Goal: Find specific fact: Find specific fact

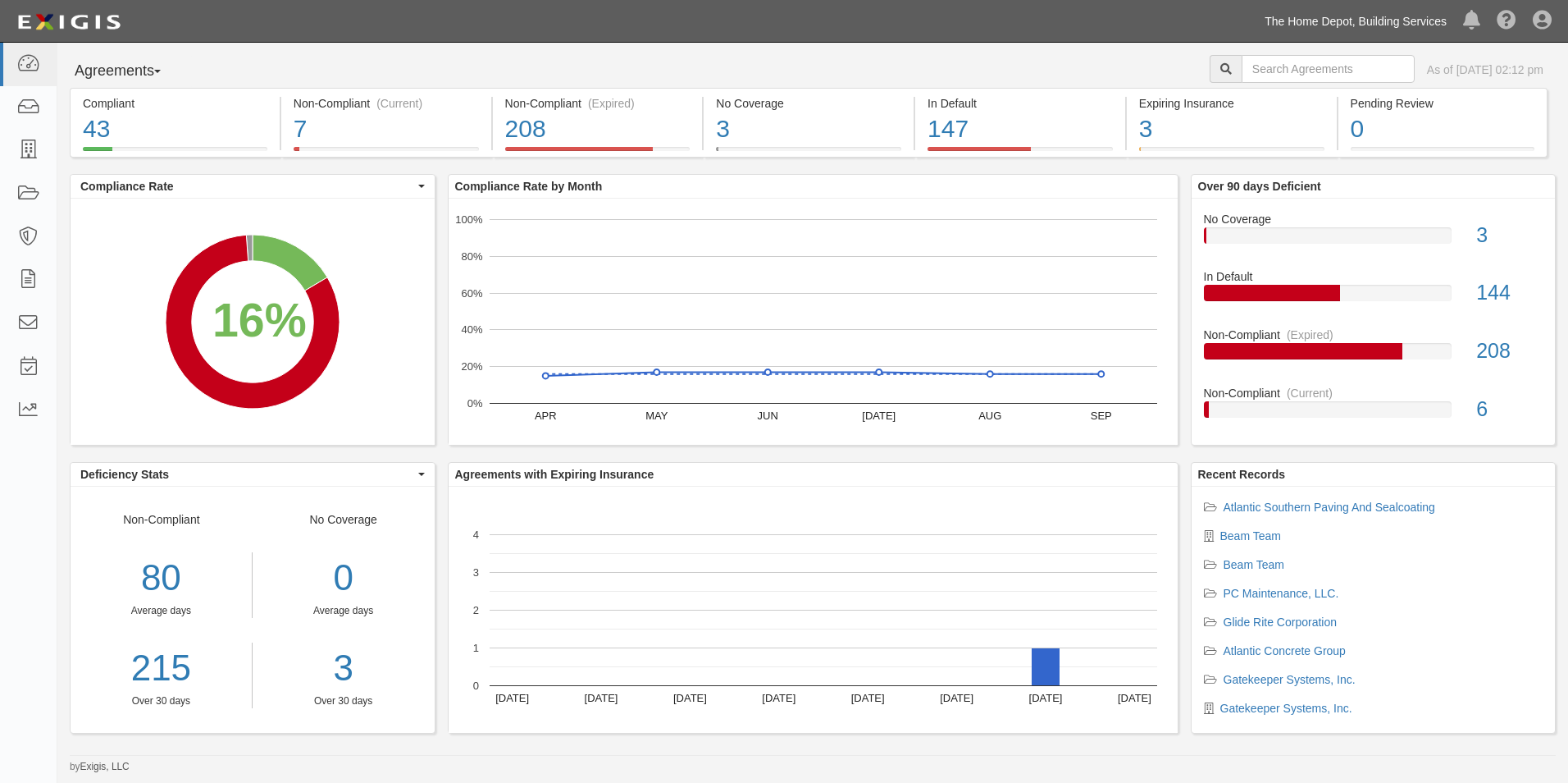
click at [1313, 15] on link "The Home Depot, Building Services" at bounding box center [1356, 21] width 198 height 33
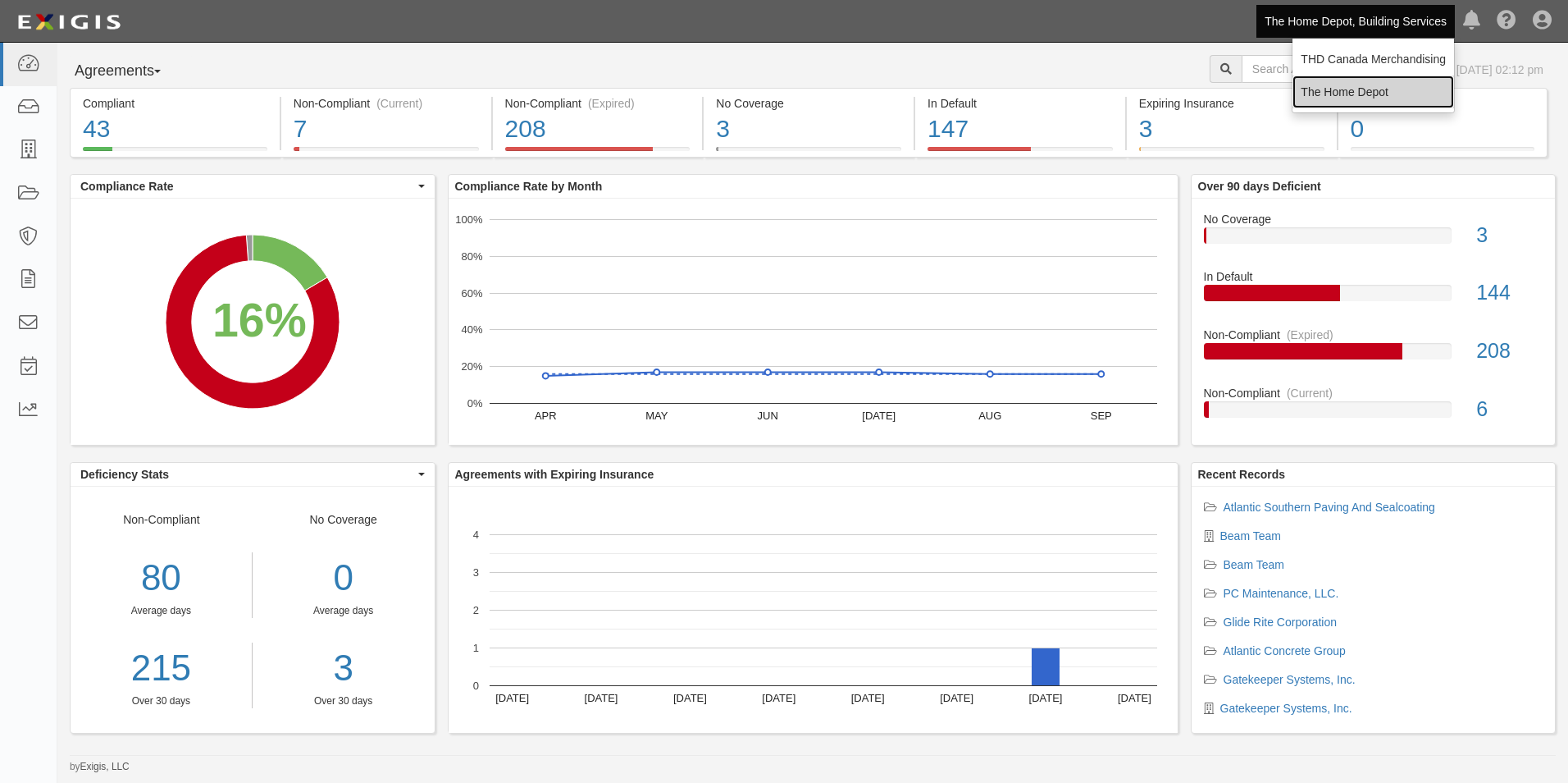
click at [1328, 88] on link "The Home Depot" at bounding box center [1373, 92] width 162 height 33
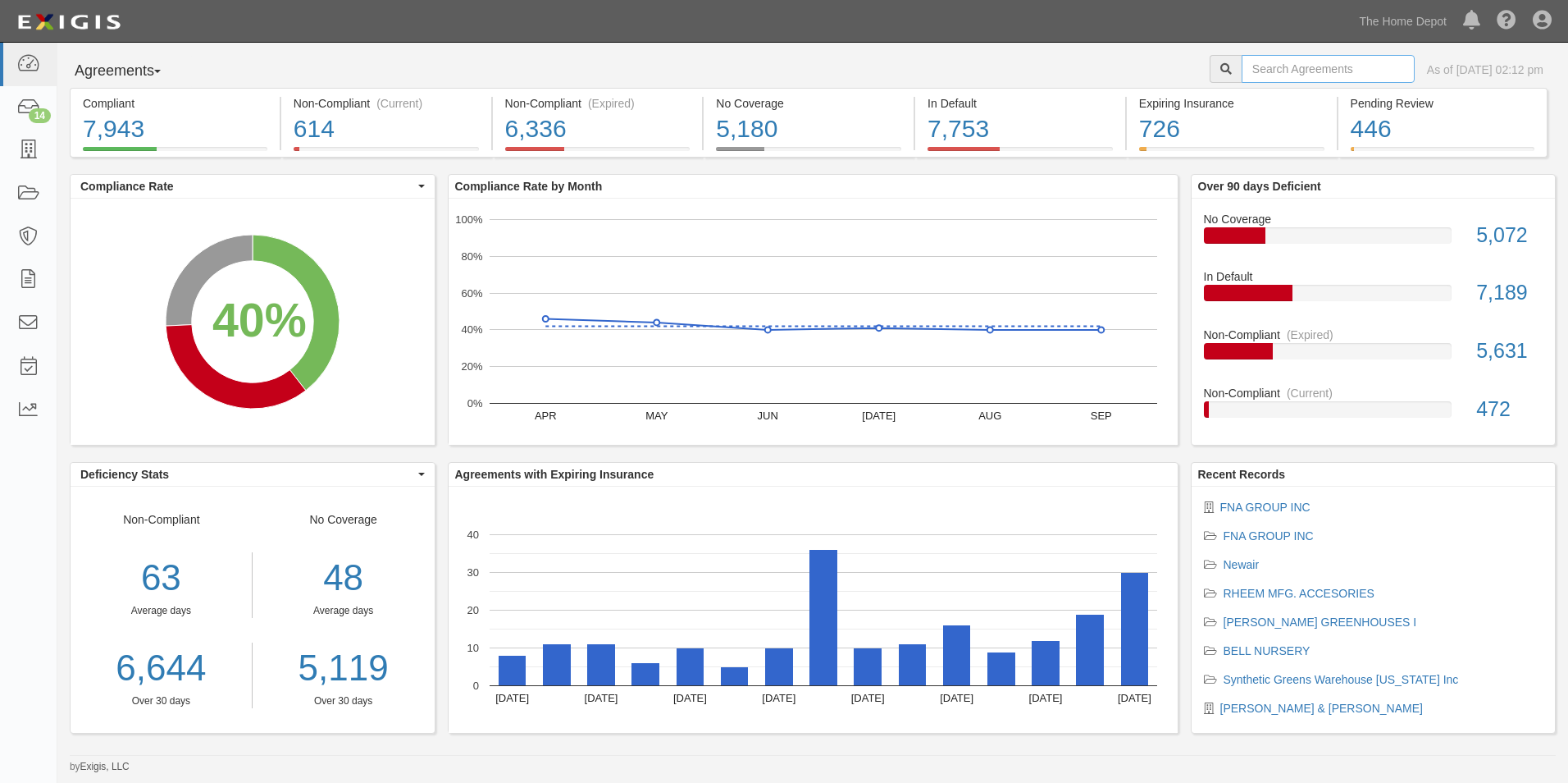
click at [1290, 74] on input "text" at bounding box center [1328, 69] width 173 height 28
type input "Ecolab"
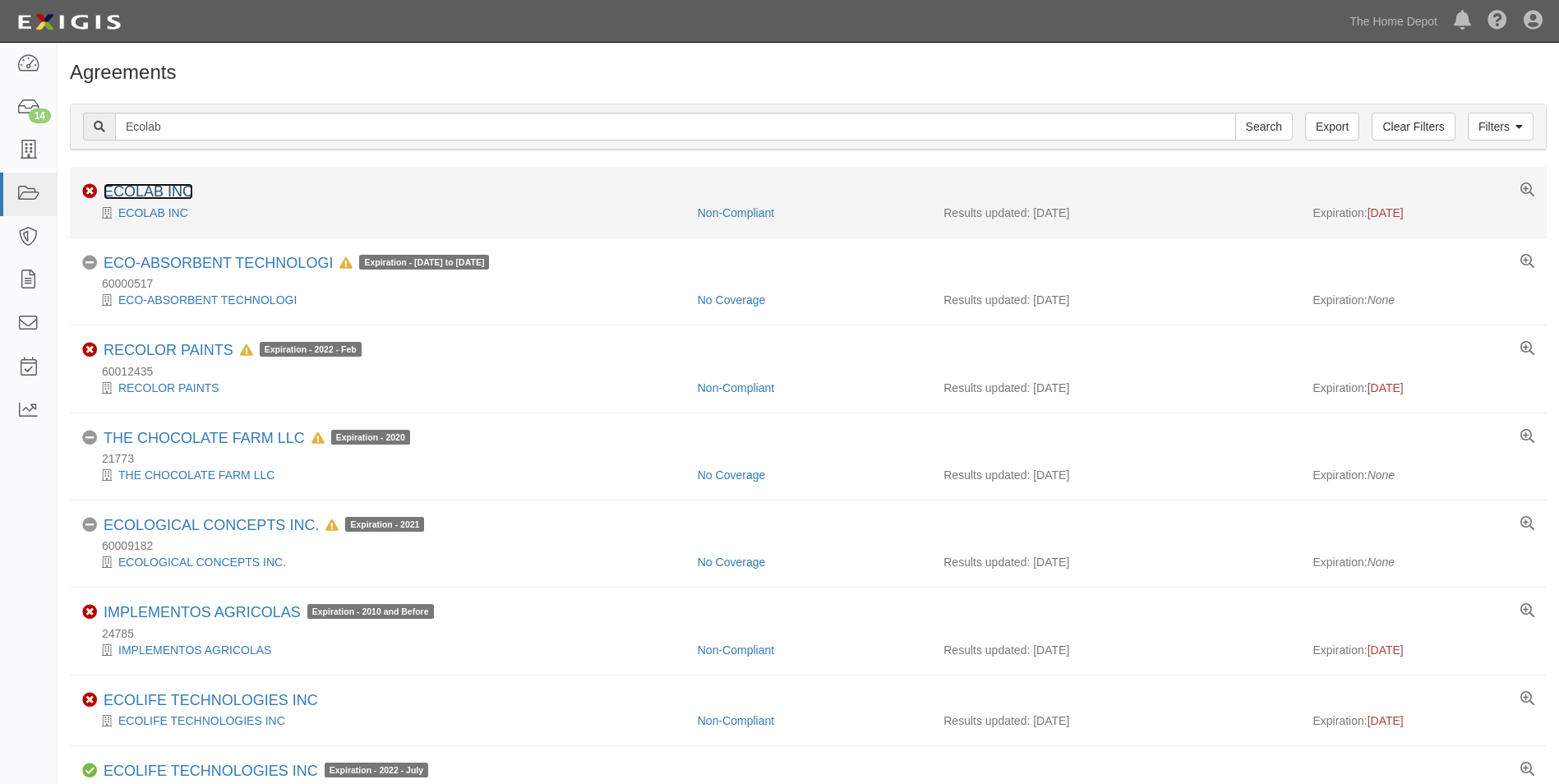
click at [174, 190] on link "ECOLAB INC" at bounding box center [148, 191] width 89 height 16
click at [177, 189] on link "ECOLAB INC" at bounding box center [148, 191] width 89 height 16
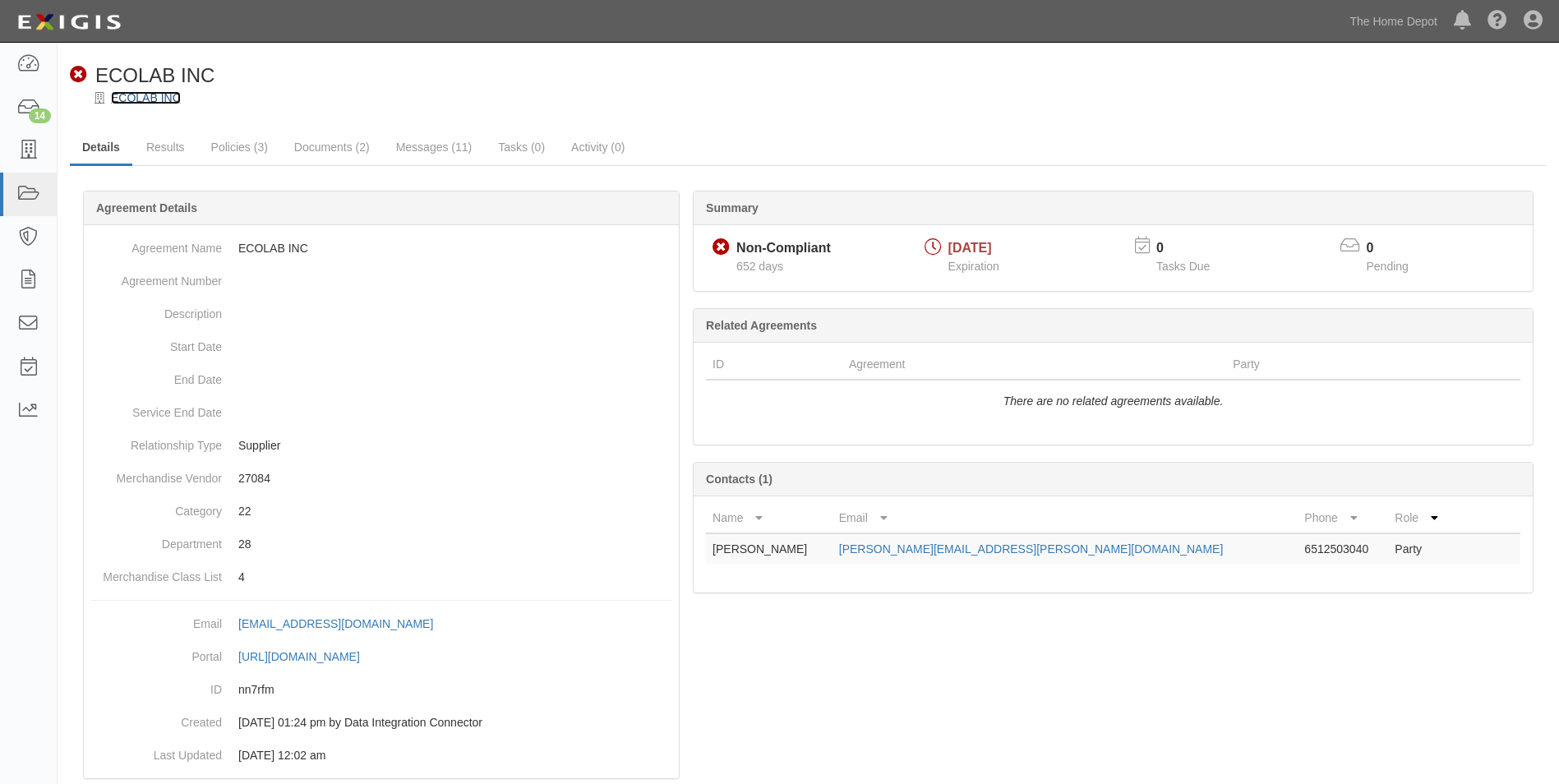
click at [162, 98] on link "ECOLAB INC" at bounding box center [146, 97] width 70 height 13
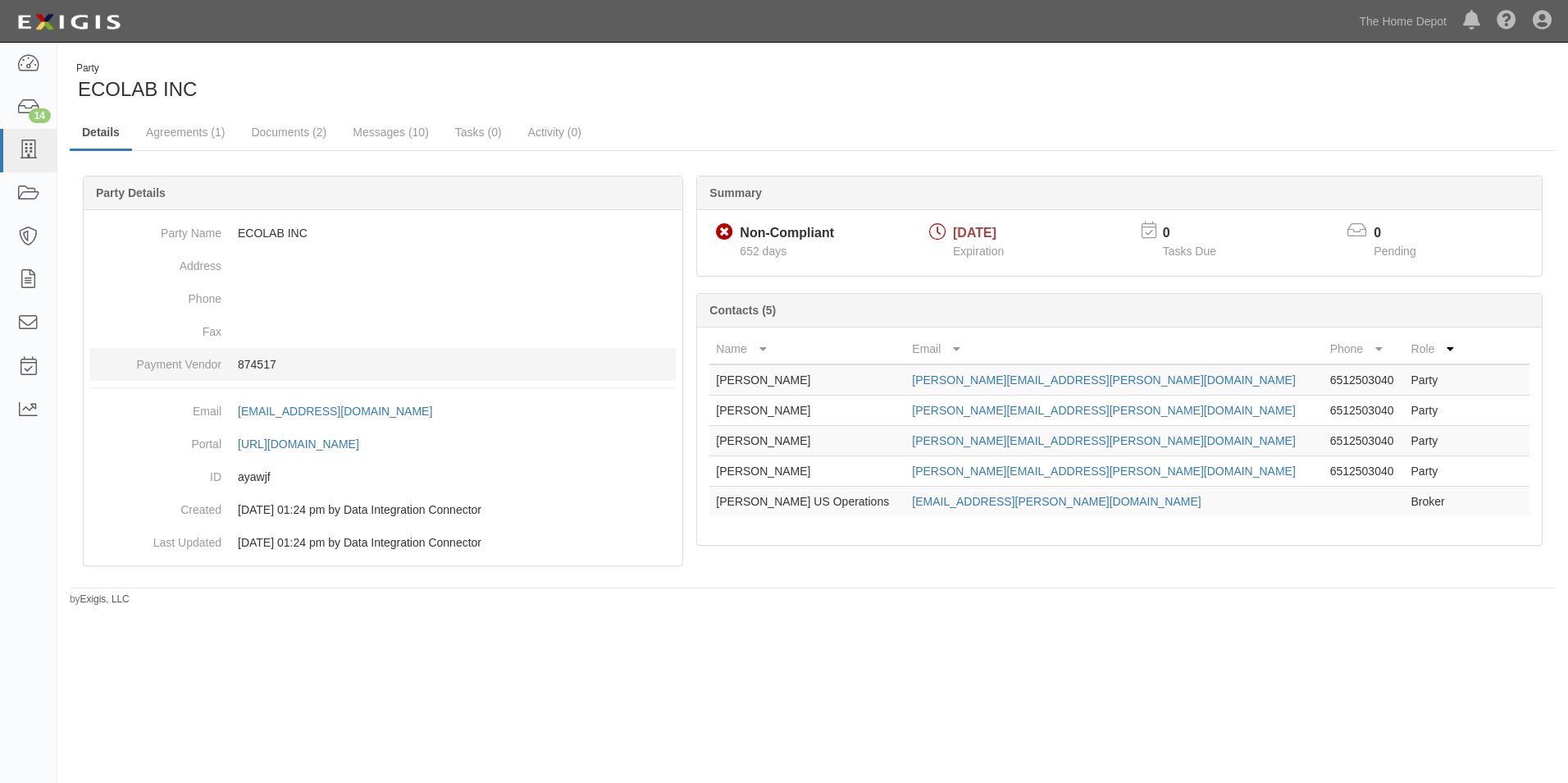
click at [260, 359] on p "874517" at bounding box center [456, 364] width 438 height 16
copy p "874517"
